Goal: Task Accomplishment & Management: Use online tool/utility

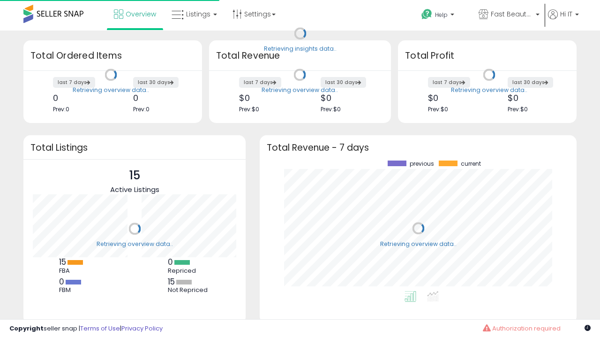
scroll to position [130, 298]
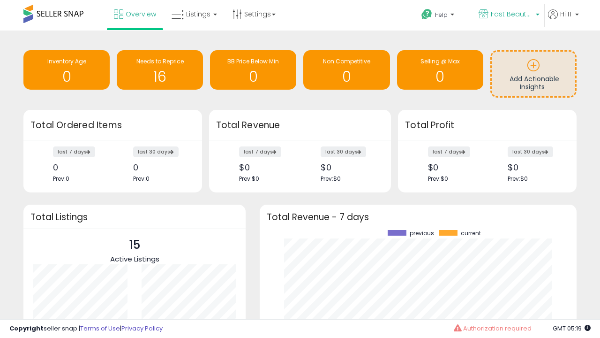
click at [508, 15] on span "Fast Beauty ([GEOGRAPHIC_DATA])" at bounding box center [512, 13] width 42 height 9
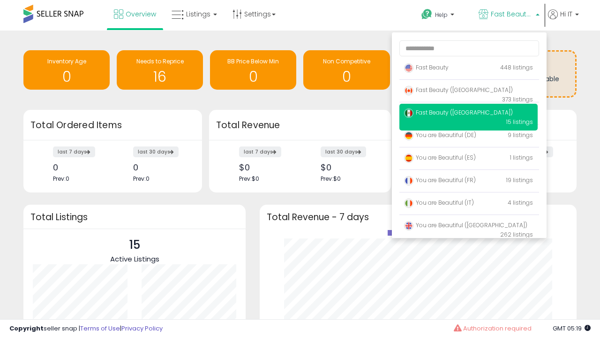
click at [469, 114] on span "Fast Beauty ([GEOGRAPHIC_DATA])" at bounding box center [458, 112] width 109 height 8
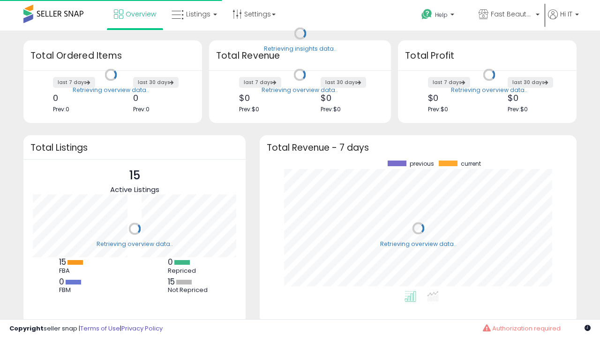
scroll to position [130, 298]
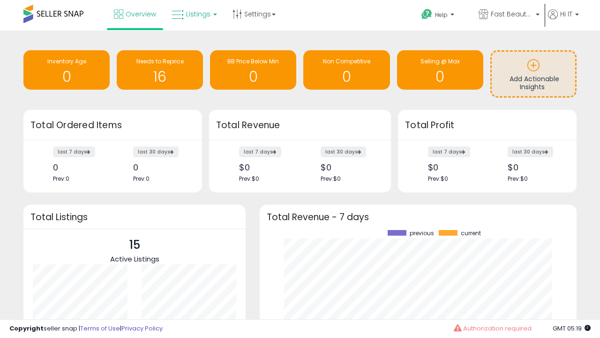
click at [193, 14] on span "Listings" at bounding box center [198, 13] width 24 height 9
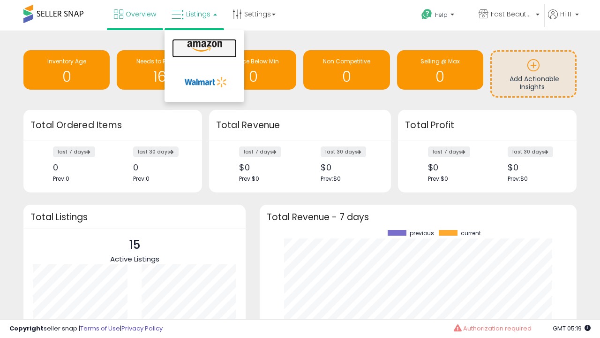
click at [204, 46] on icon at bounding box center [204, 46] width 41 height 12
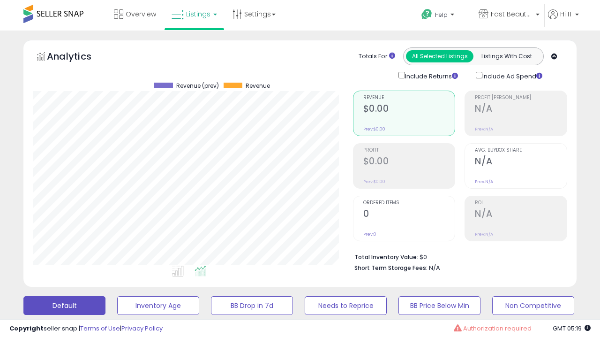
scroll to position [182, 0]
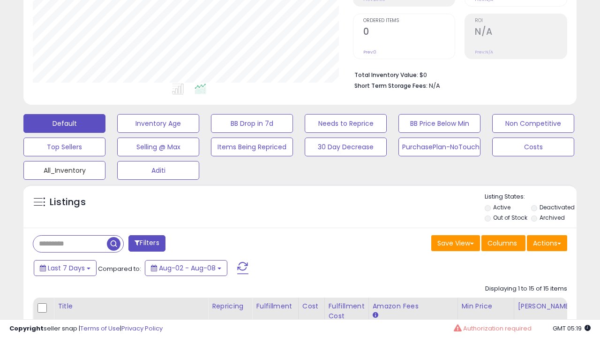
click at [117, 133] on button "All_Inventory" at bounding box center [158, 123] width 82 height 19
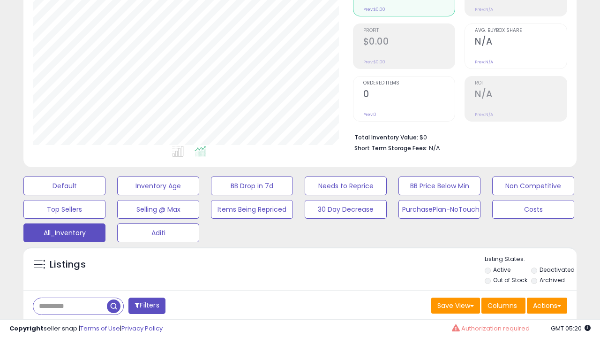
scroll to position [280, 0]
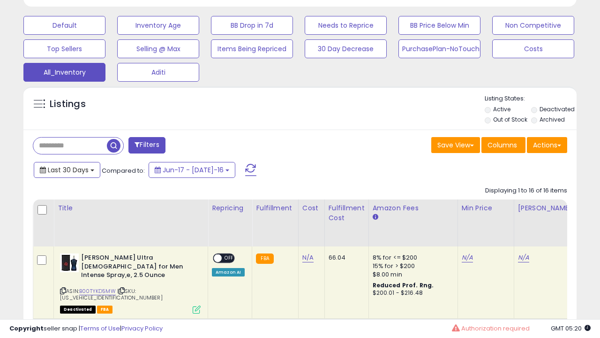
click at [67, 169] on span "Last 30 Days" at bounding box center [68, 169] width 41 height 9
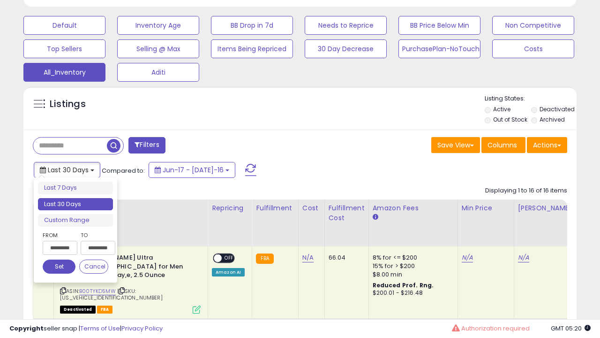
scroll to position [192, 320]
click at [76, 204] on li "Last 30 Days" at bounding box center [75, 204] width 75 height 13
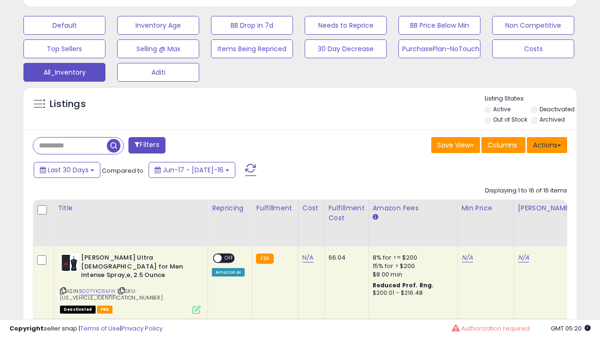
click at [547, 144] on button "Actions" at bounding box center [547, 145] width 40 height 16
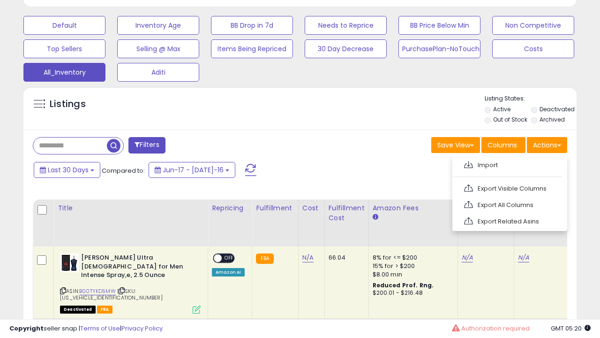
click at [509, 204] on link "Export All Columns" at bounding box center [509, 204] width 103 height 15
